Goal: Task Accomplishment & Management: Manage account settings

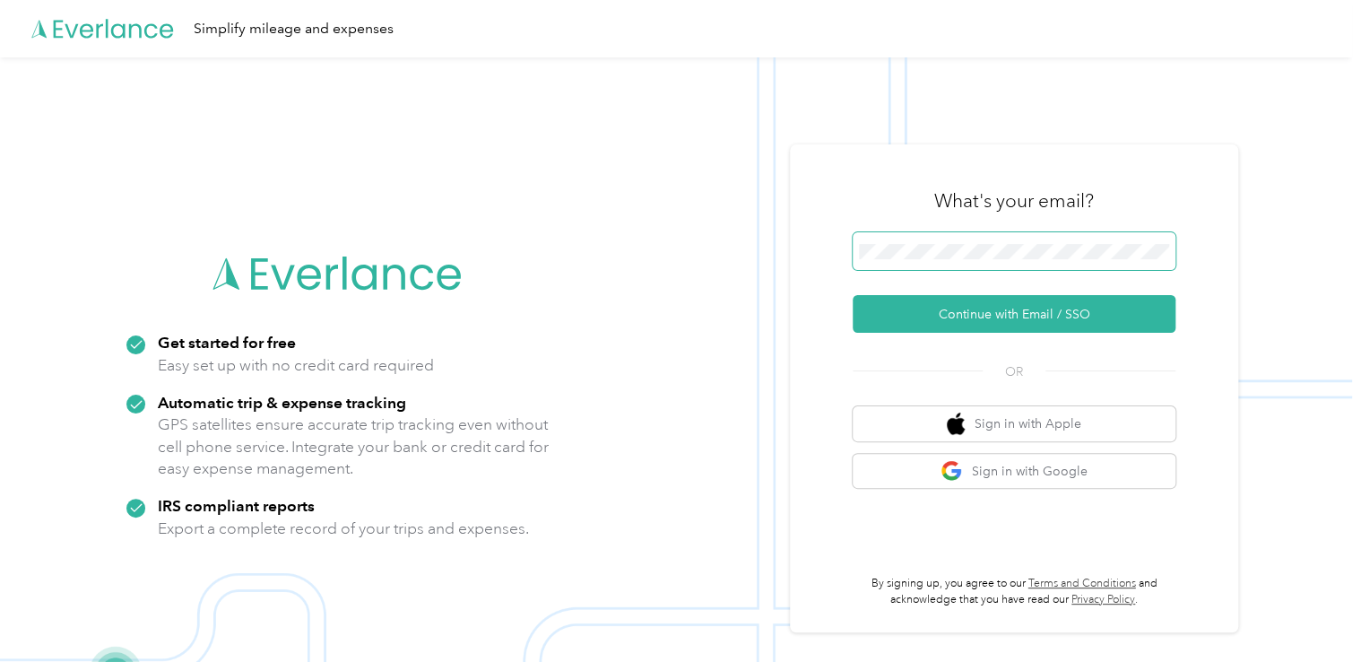
click at [1008, 264] on span at bounding box center [1014, 251] width 323 height 38
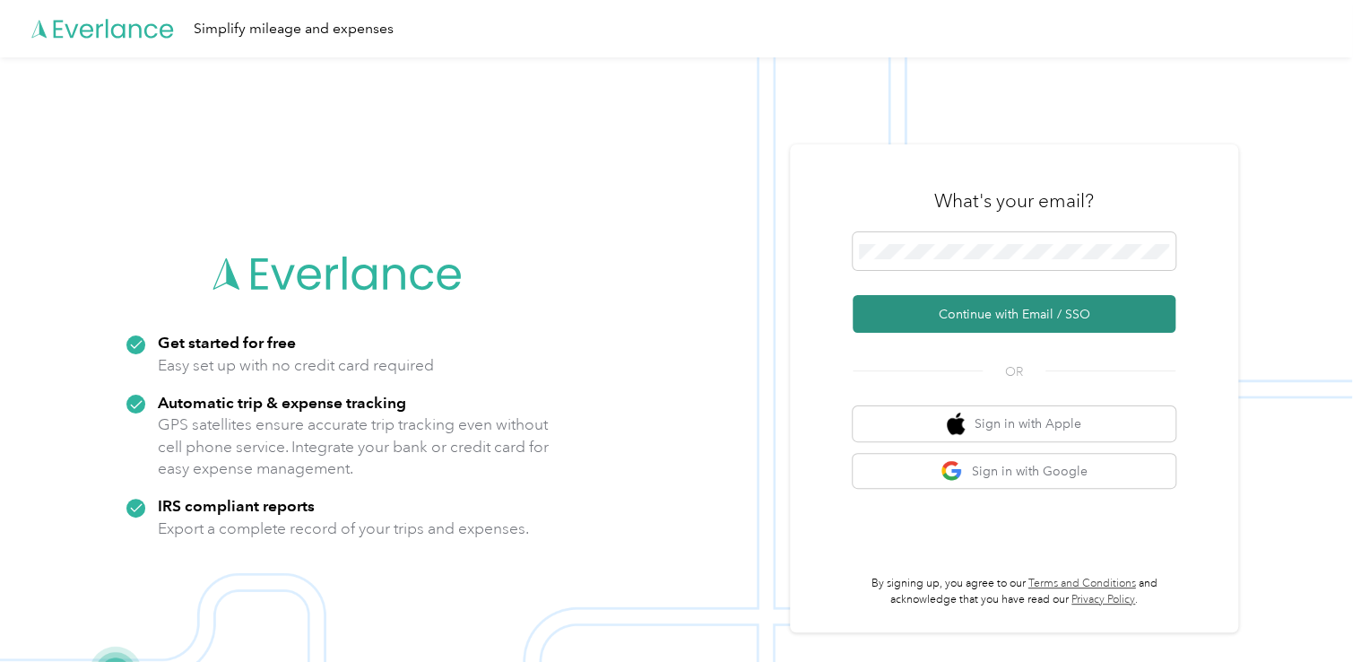
click at [961, 325] on button "Continue with Email / SSO" at bounding box center [1014, 314] width 323 height 38
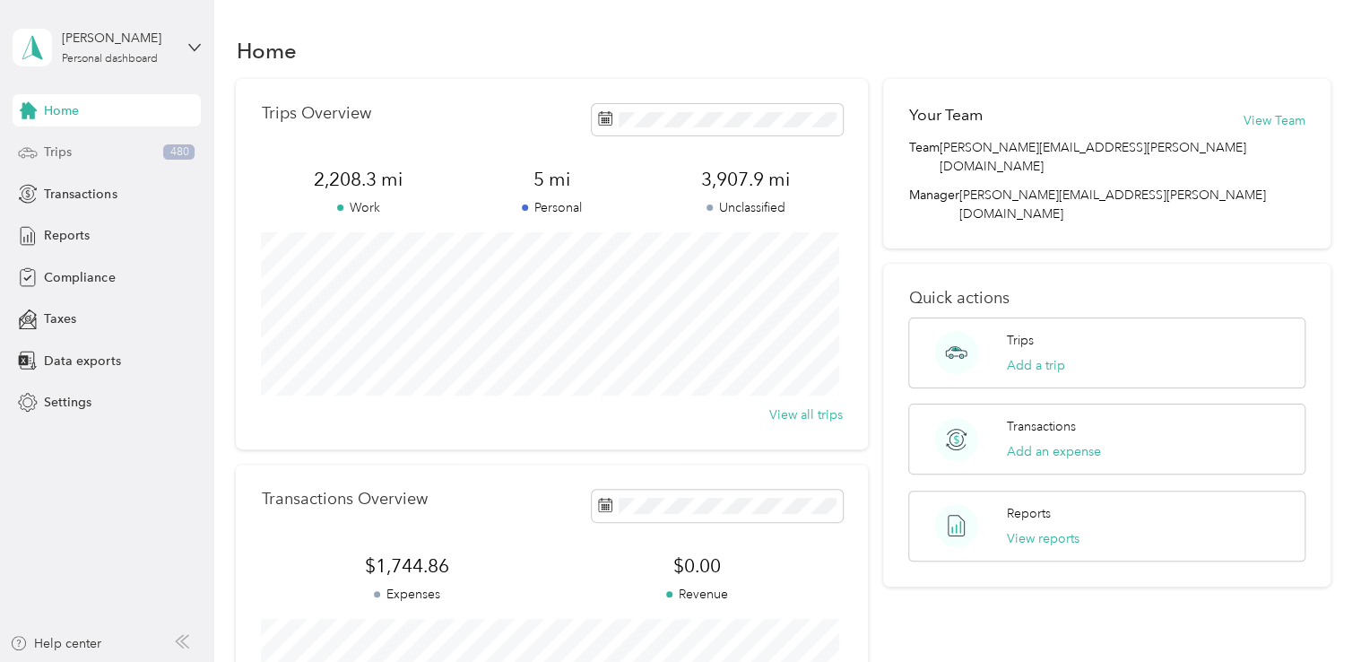
click at [108, 156] on div "Trips 480" at bounding box center [107, 152] width 188 height 32
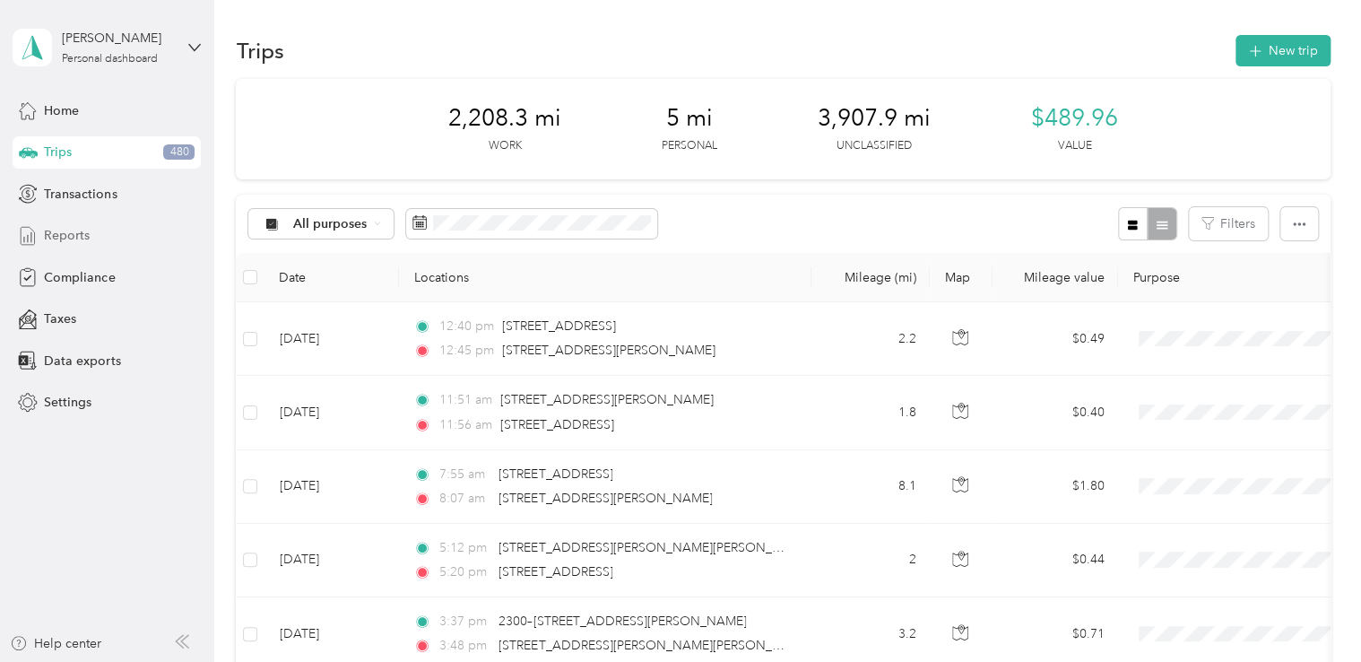
click at [115, 239] on div "Reports" at bounding box center [107, 236] width 188 height 32
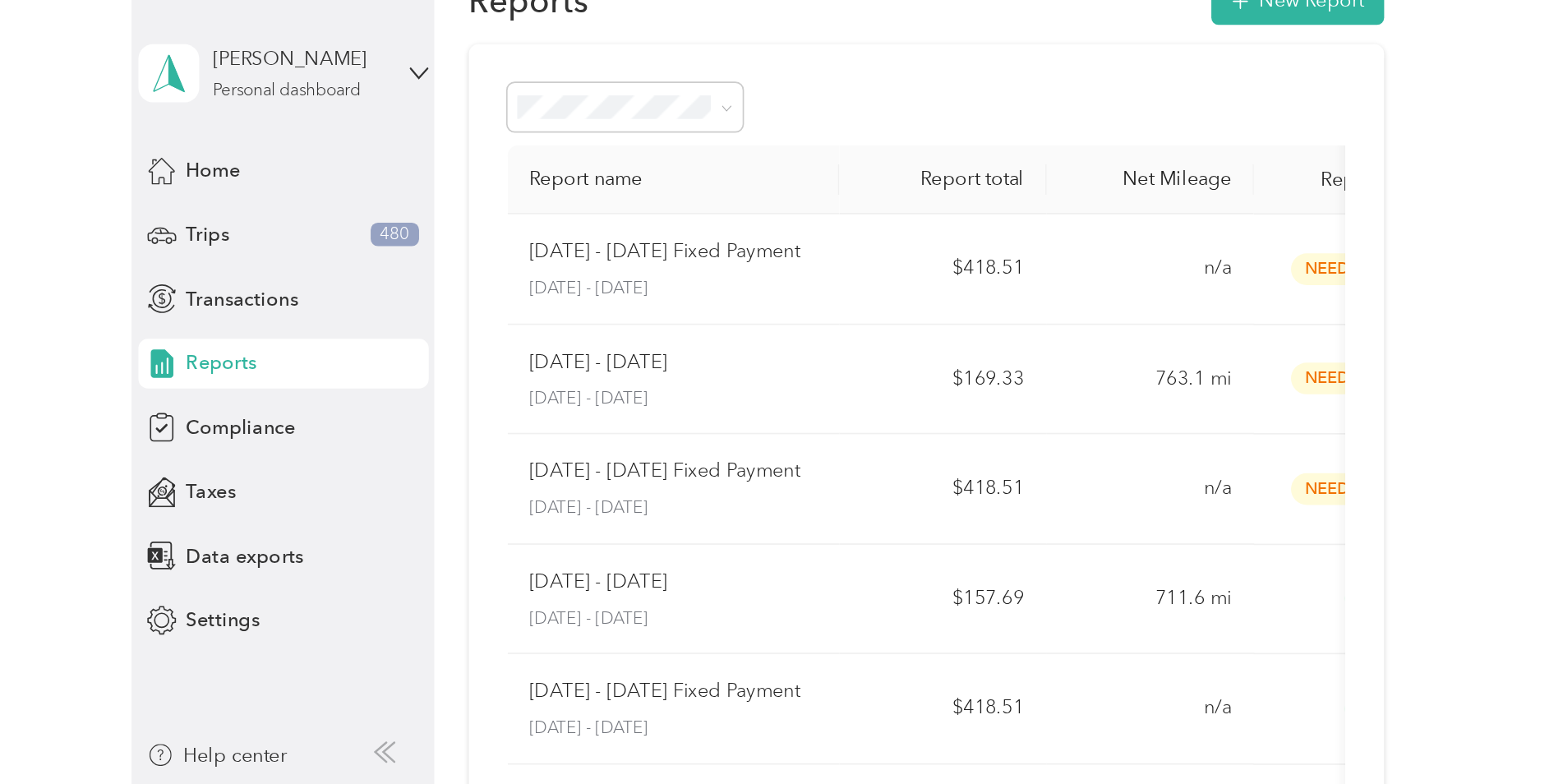
scroll to position [46, 0]
